Goal: Check status: Check status

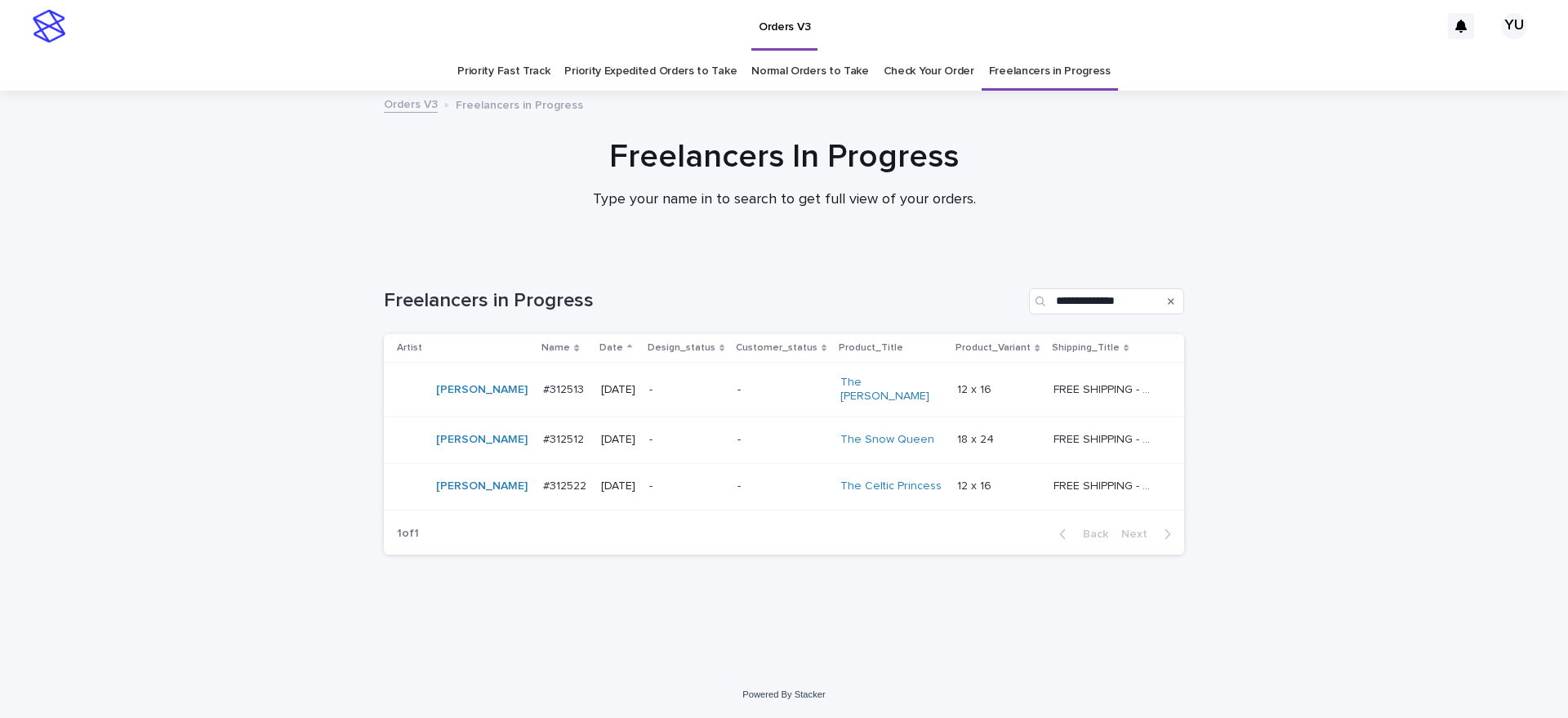
click at [1086, 380] on p "FREE SHIPPING - preview in 1-2 business days, after your approval delivery will…" at bounding box center [1106, 388] width 105 height 17
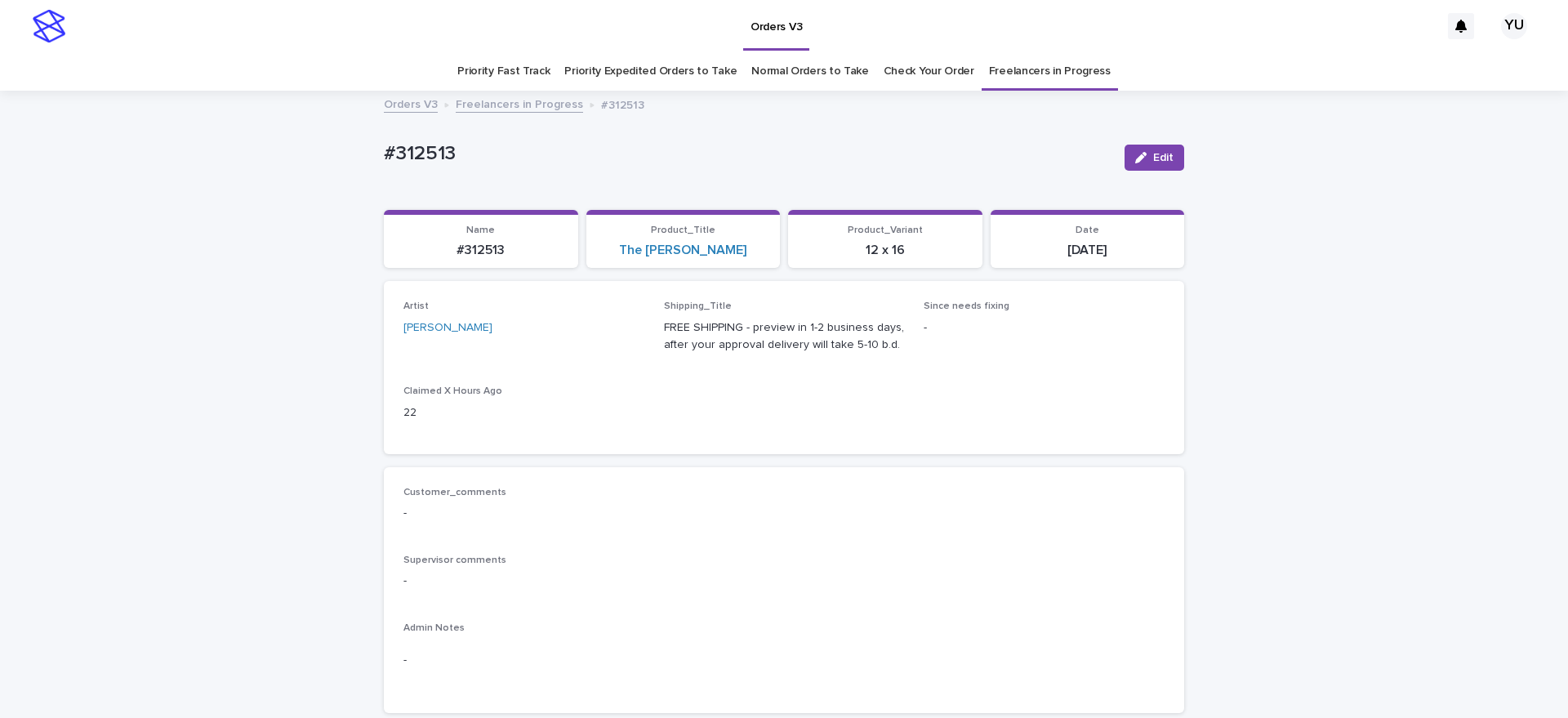
click at [458, 249] on p "#312513" at bounding box center [481, 250] width 175 height 15
click at [506, 251] on p "#312513" at bounding box center [481, 250] width 175 height 15
copy p "312513"
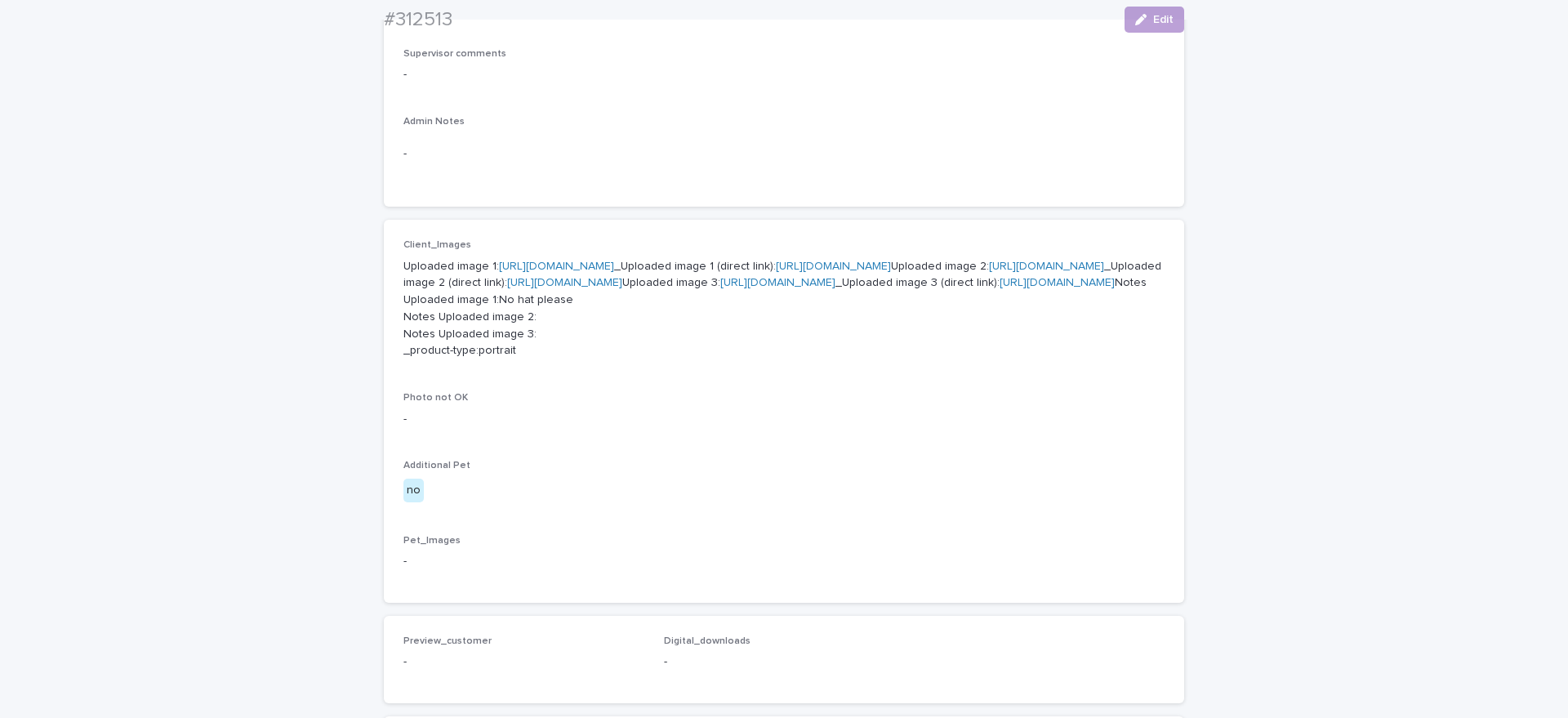
scroll to position [512, 0]
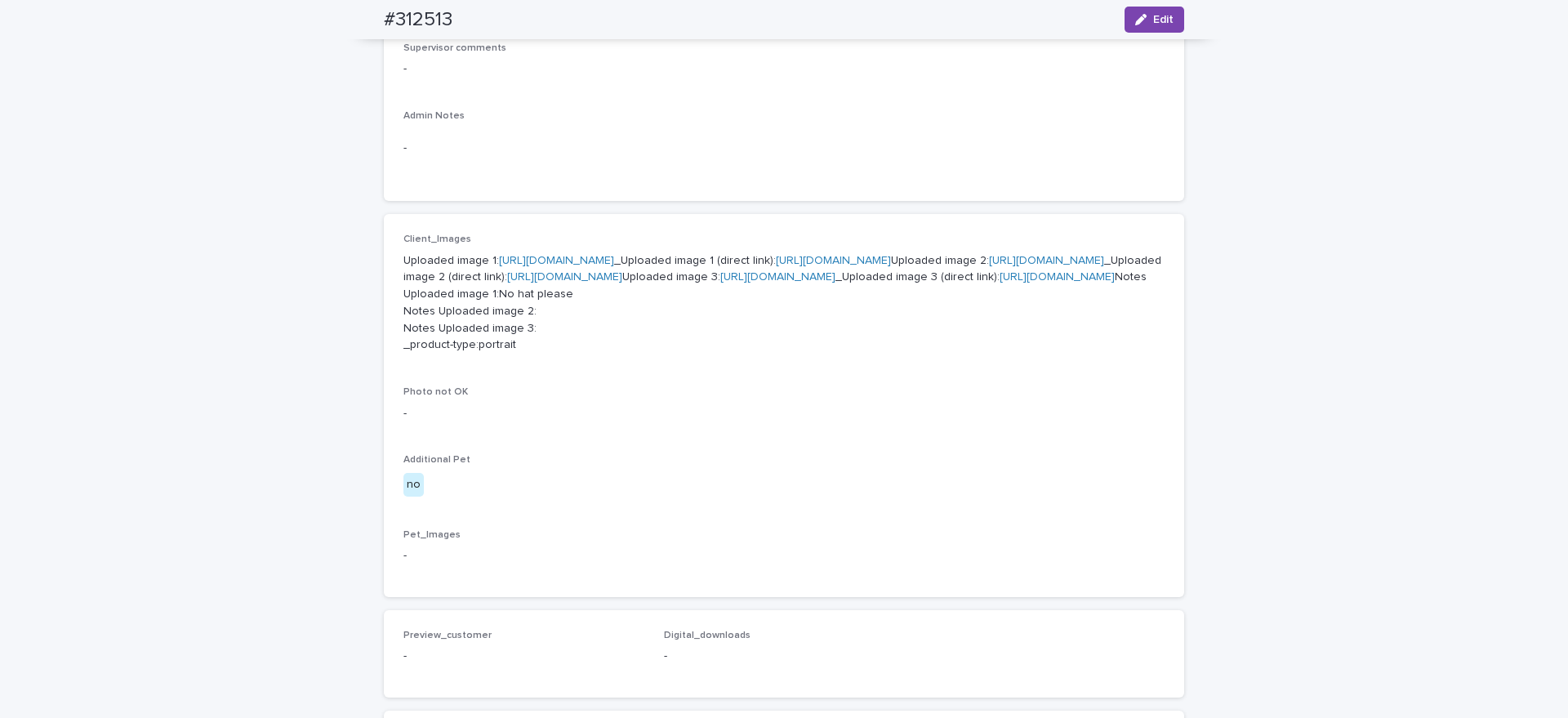
click at [614, 255] on link "[URL][DOMAIN_NAME]" at bounding box center [556, 261] width 115 height 11
click at [989, 267] on link "[URL][DOMAIN_NAME]" at bounding box center [1046, 261] width 115 height 11
click at [720, 283] on link "[URL][DOMAIN_NAME]" at bounding box center [778, 277] width 115 height 11
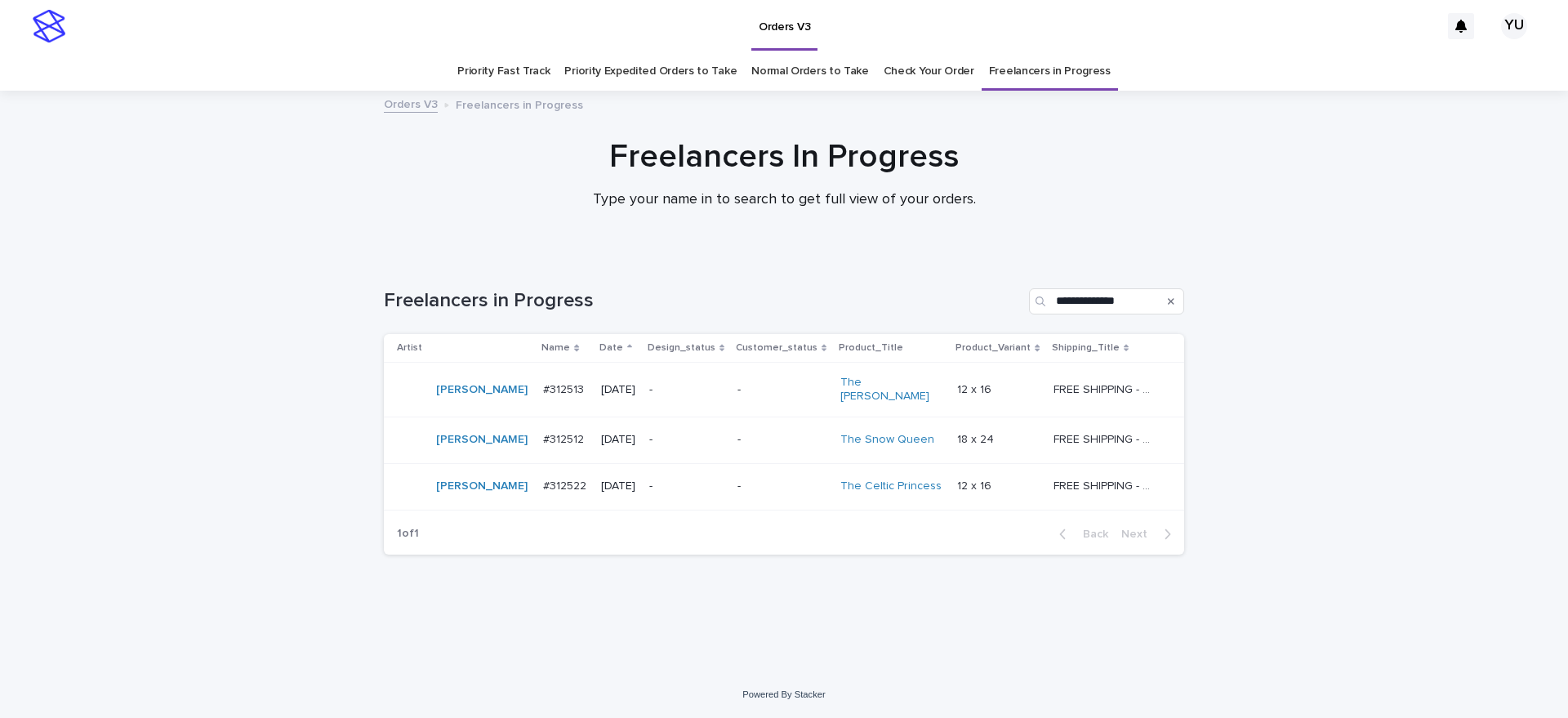
click at [1105, 429] on p "FREE SHIPPING - preview in 1-2 business days, after your approval delivery will…" at bounding box center [1106, 438] width 105 height 17
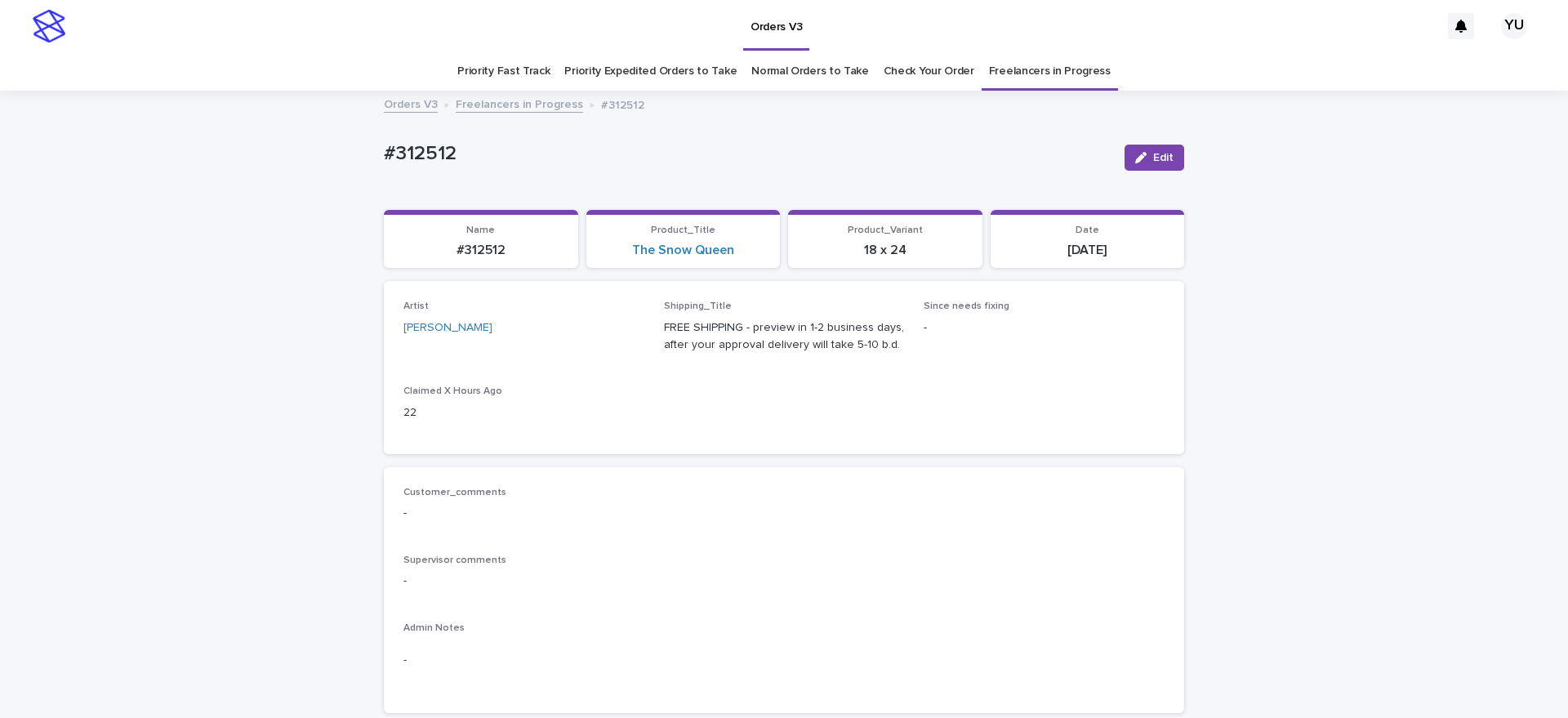
click at [458, 248] on p "#312512" at bounding box center [481, 250] width 175 height 15
click at [504, 248] on p "#312512" at bounding box center [481, 250] width 175 height 15
copy p "312512"
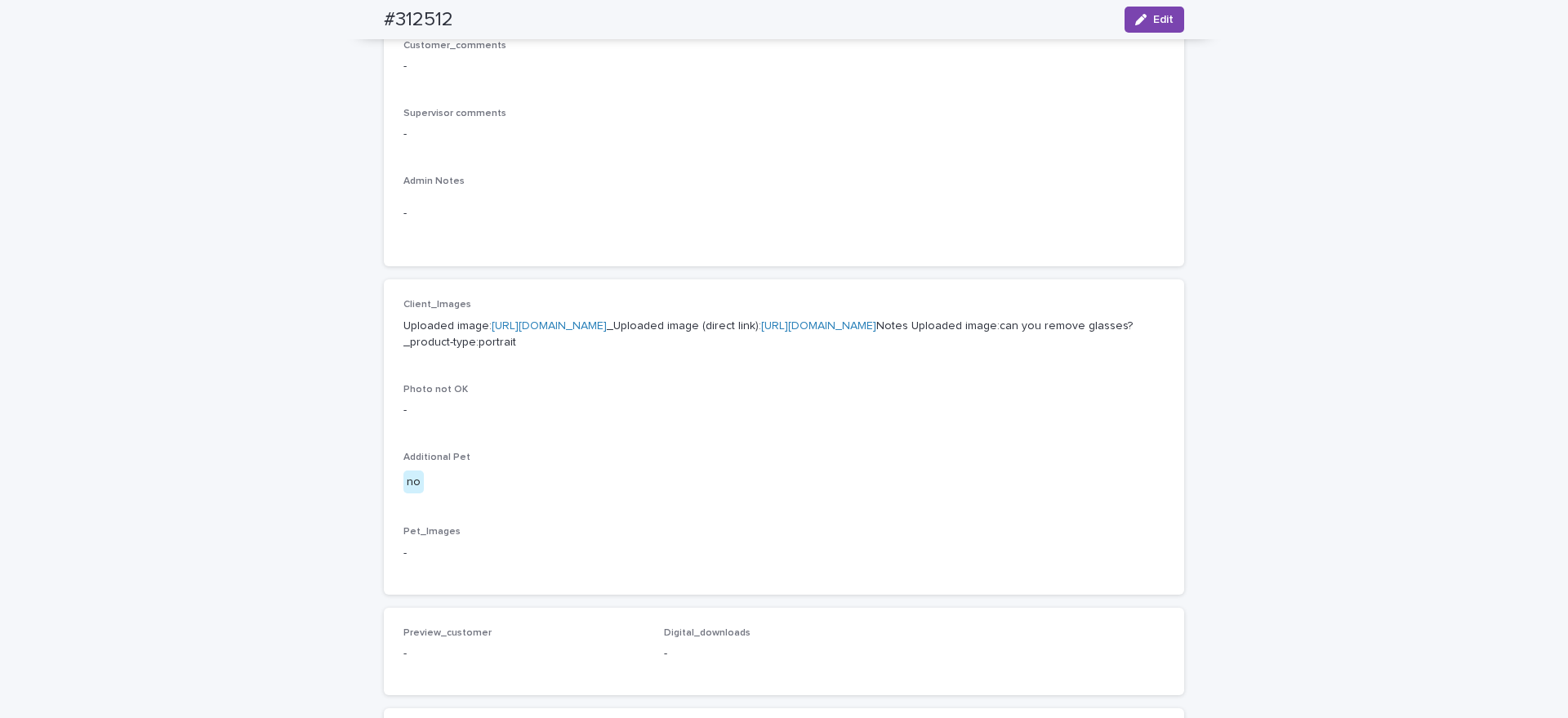
scroll to position [448, 0]
click at [607, 324] on link "[URL][DOMAIN_NAME]" at bounding box center [548, 324] width 115 height 11
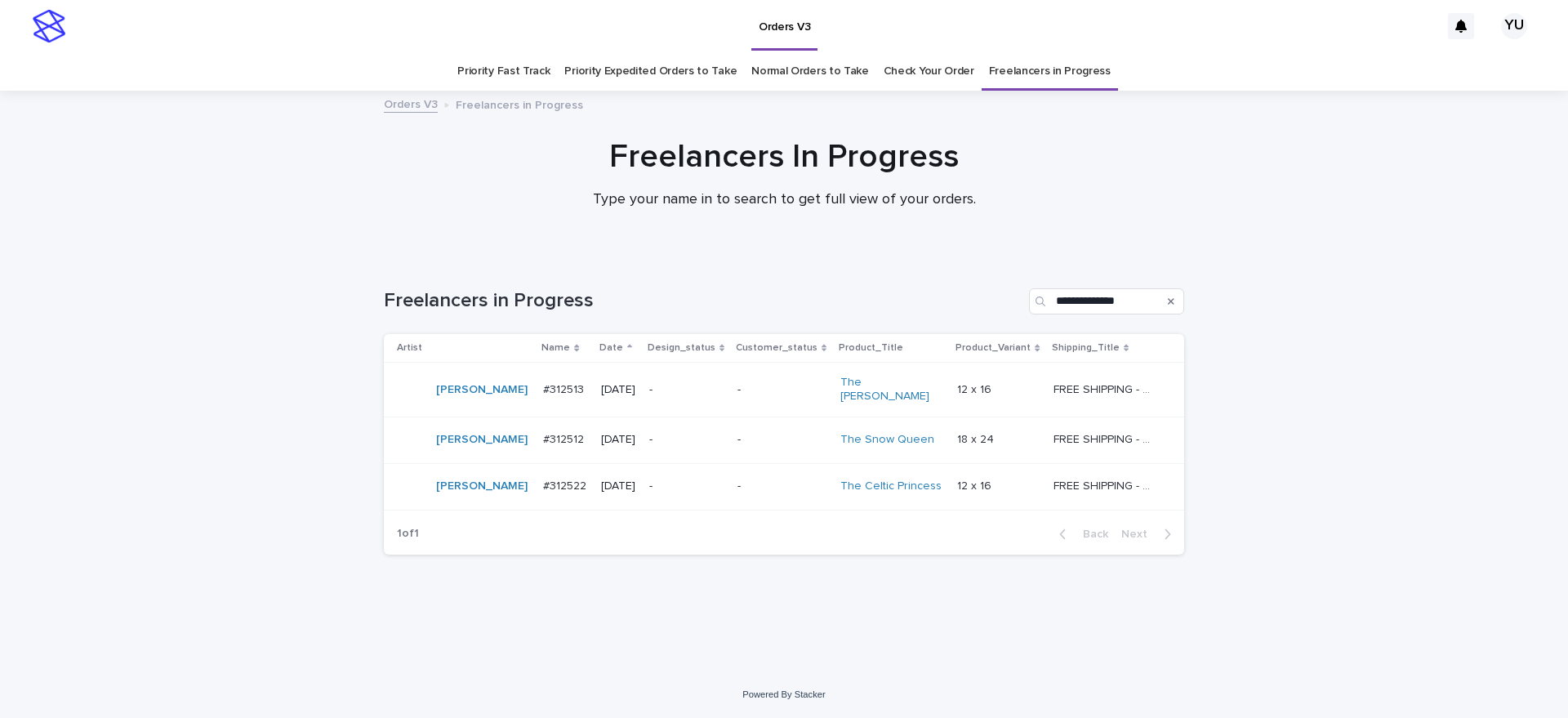
click at [1072, 476] on p "FREE SHIPPING - preview in 1-2 business days, after your approval delivery will…" at bounding box center [1106, 485] width 105 height 17
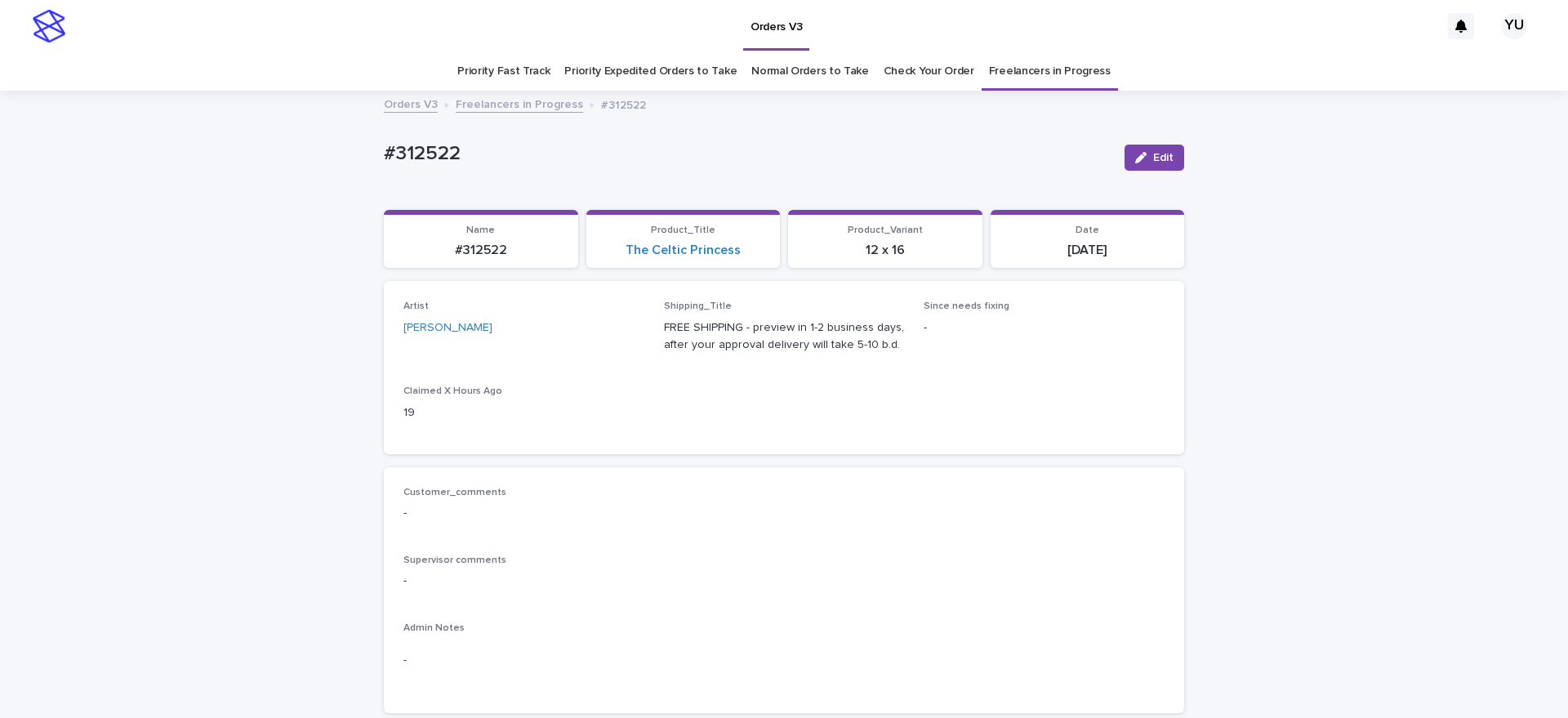
click at [455, 249] on p "#312522" at bounding box center [481, 250] width 175 height 15
click at [503, 250] on p "#312522" at bounding box center [481, 250] width 175 height 15
copy p "312522"
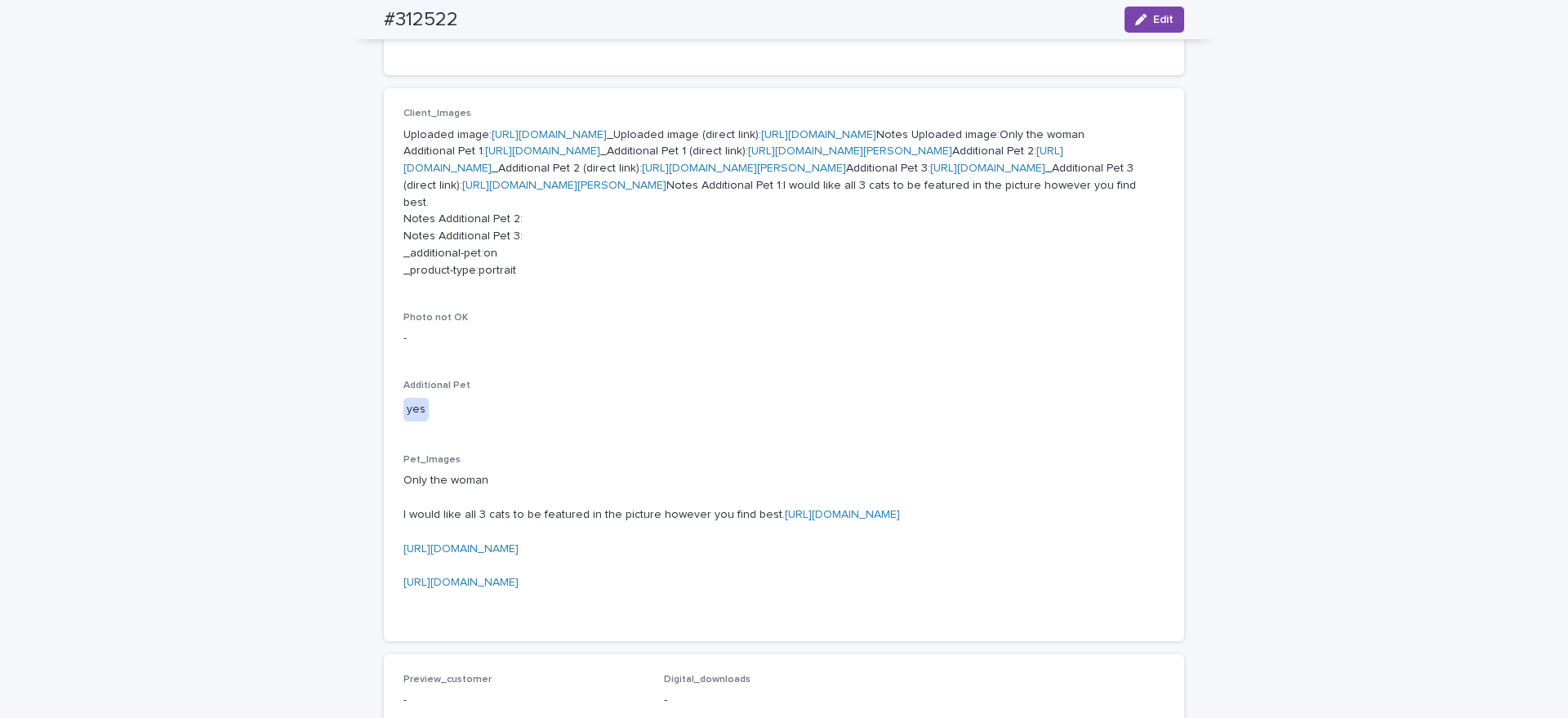
scroll to position [629, 0]
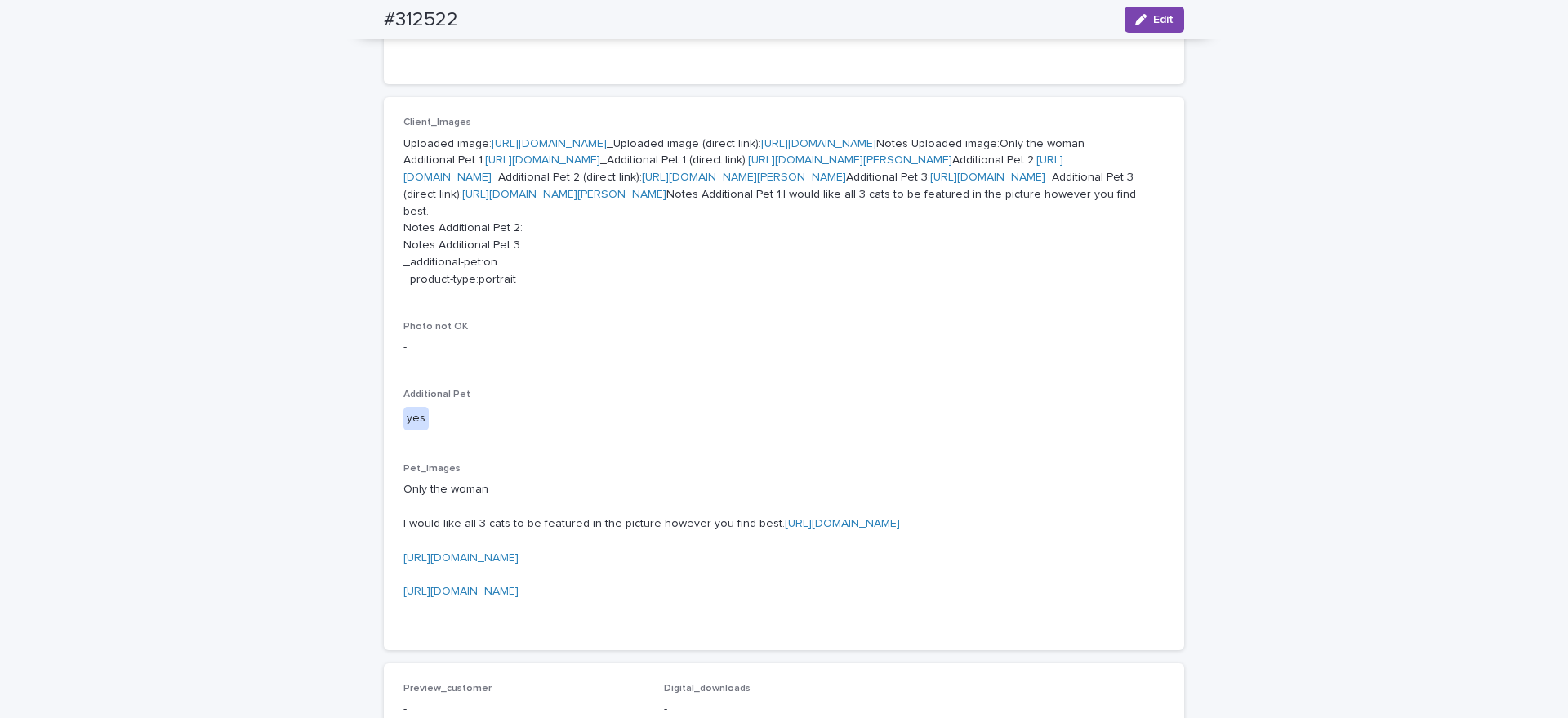
click at [607, 141] on link "[URL][DOMAIN_NAME]" at bounding box center [548, 143] width 115 height 11
click at [600, 165] on link "[URL][DOMAIN_NAME]" at bounding box center [543, 161] width 115 height 11
click at [582, 183] on link "[URL][DOMAIN_NAME]" at bounding box center [733, 169] width 659 height 29
click at [930, 183] on link "[URL][DOMAIN_NAME]" at bounding box center [987, 177] width 115 height 11
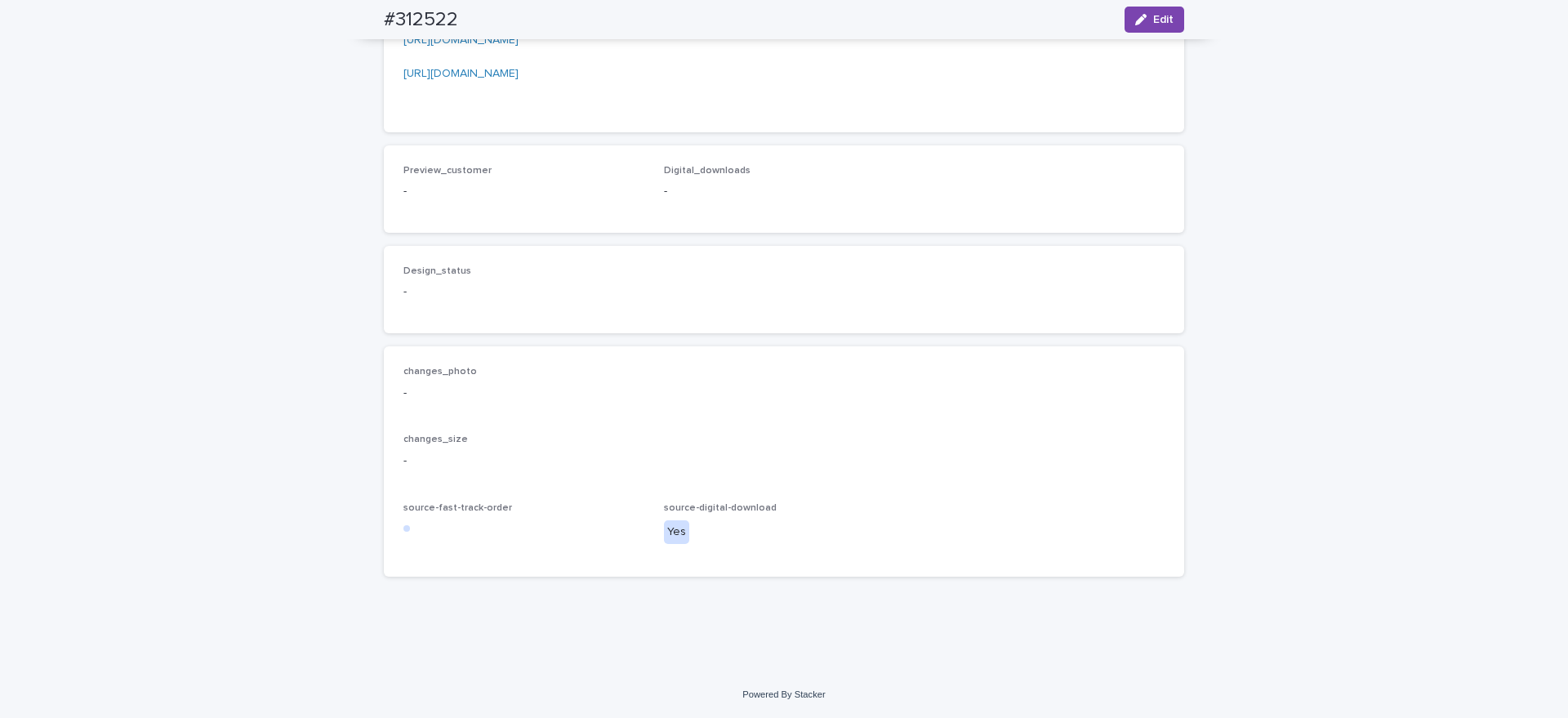
scroll to position [1183, 0]
click at [873, 11] on link "[URL][DOMAIN_NAME]" at bounding box center [842, 6] width 115 height 11
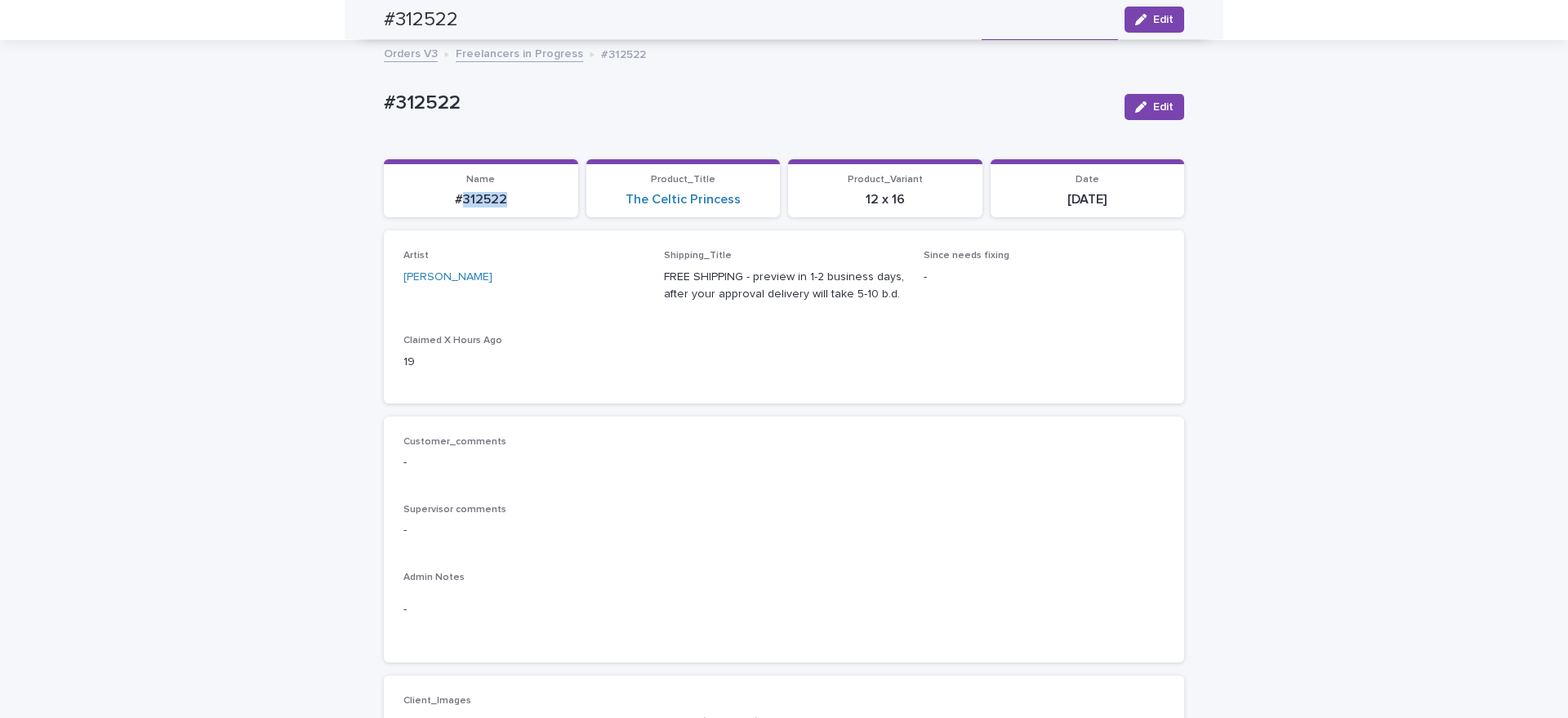
scroll to position [0, 0]
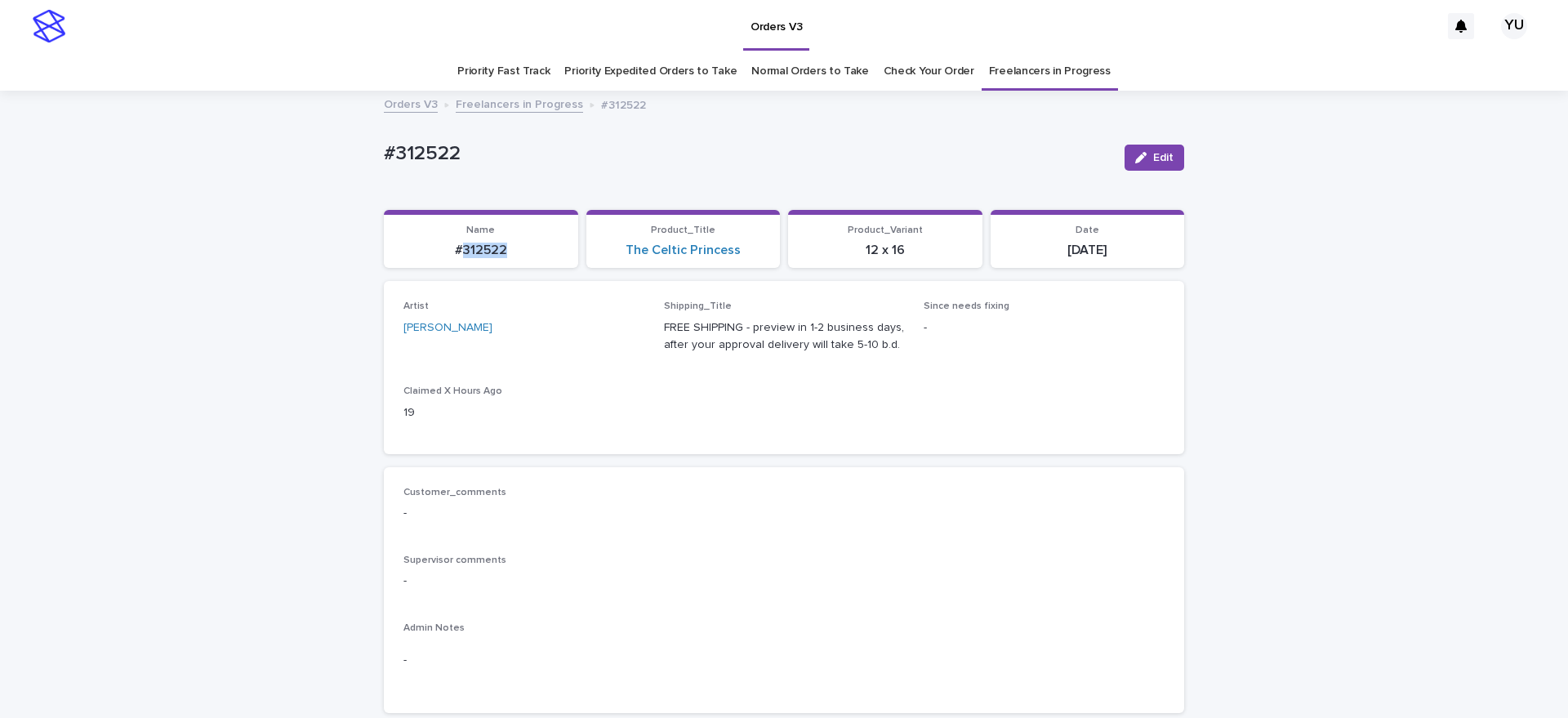
copy p "312522"
